Goal: Find specific page/section: Find specific page/section

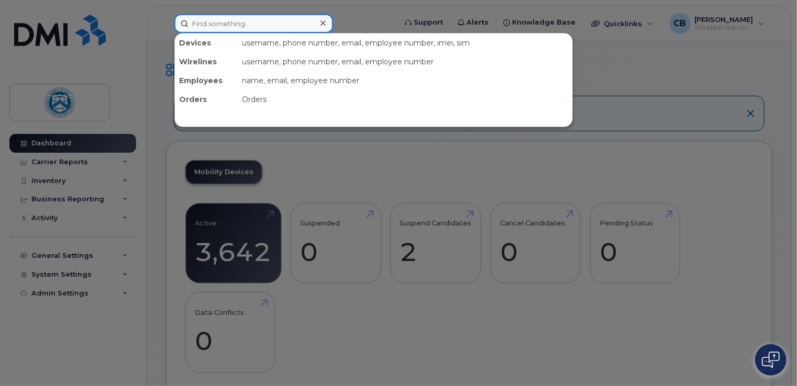
click at [240, 30] on input at bounding box center [253, 23] width 159 height 19
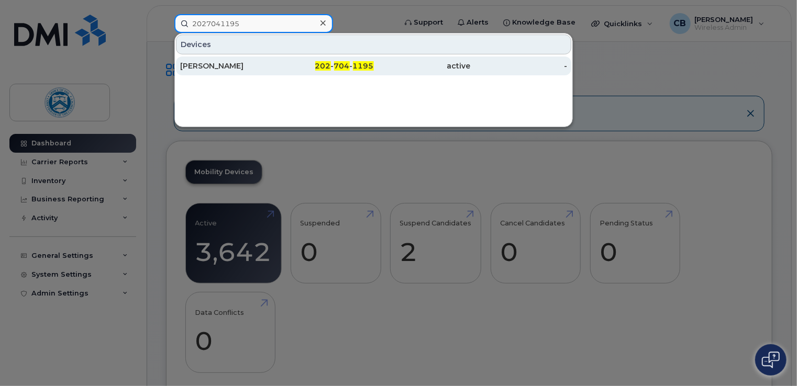
type input "2027041195"
click at [247, 67] on div "[PERSON_NAME]" at bounding box center [228, 66] width 97 height 10
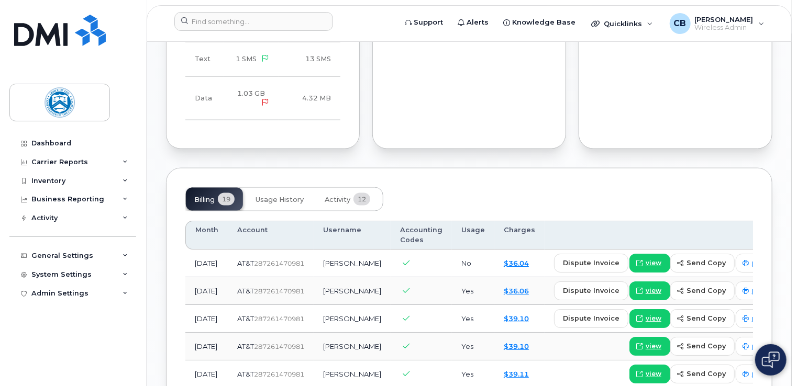
scroll to position [733, 0]
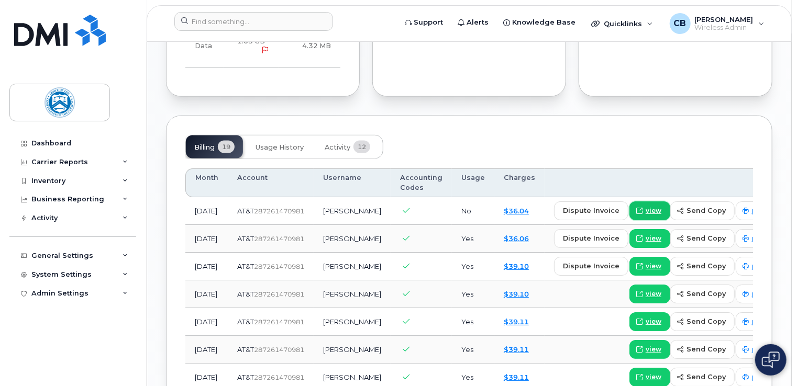
click at [646, 216] on span "view" at bounding box center [654, 210] width 16 height 9
